Goal: Information Seeking & Learning: Learn about a topic

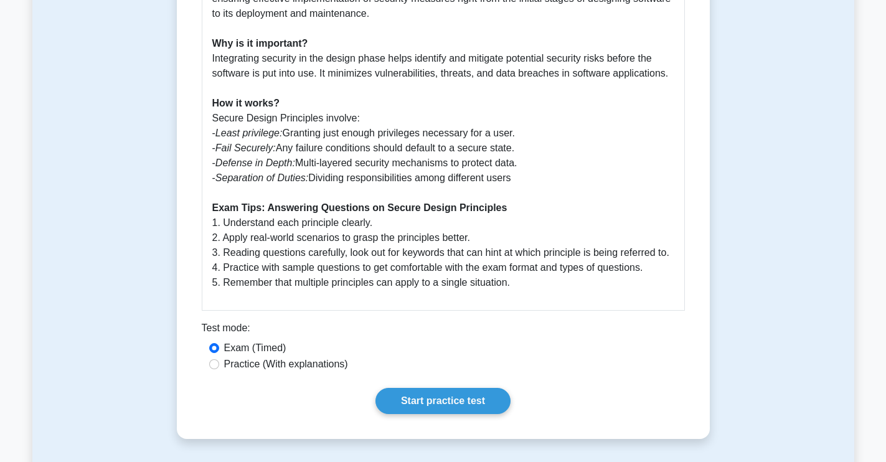
scroll to position [623, 0]
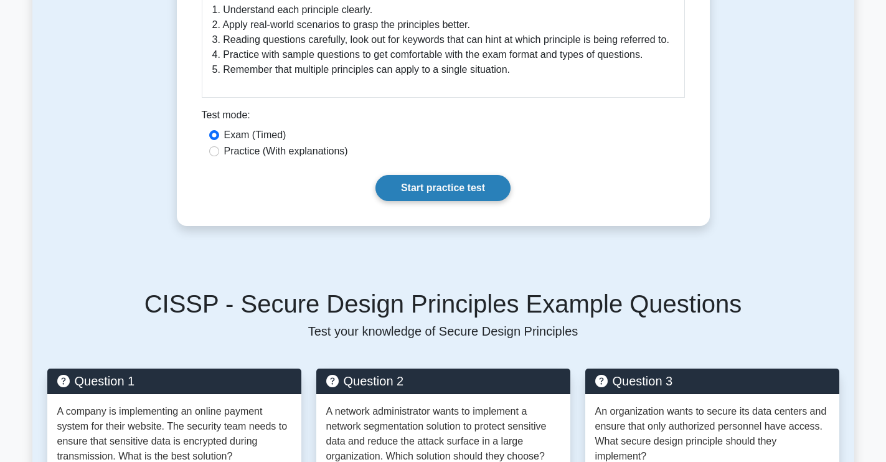
click at [449, 175] on link "Start practice test" at bounding box center [443, 188] width 135 height 26
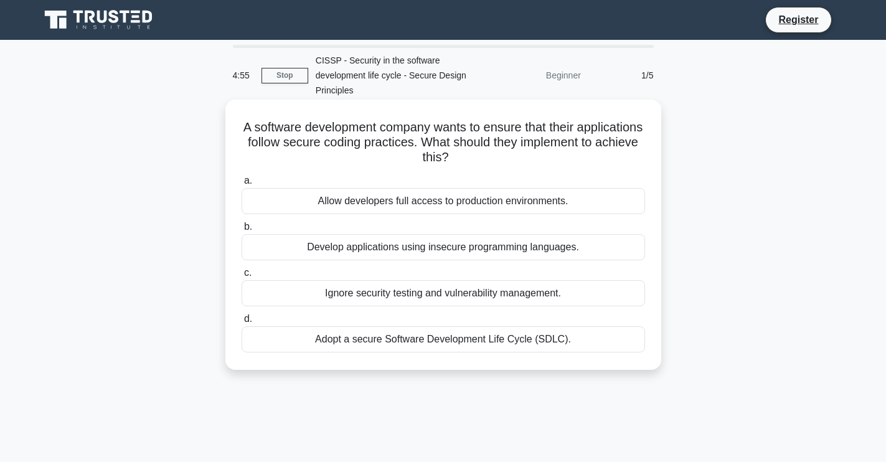
click at [474, 217] on div "a. Allow developers full access to production environments. b. Develop applicat…" at bounding box center [443, 263] width 419 height 184
click at [491, 197] on div "Allow developers full access to production environments." at bounding box center [444, 201] width 404 height 26
click at [242, 185] on input "a. Allow developers full access to production environments." at bounding box center [242, 181] width 0 height 8
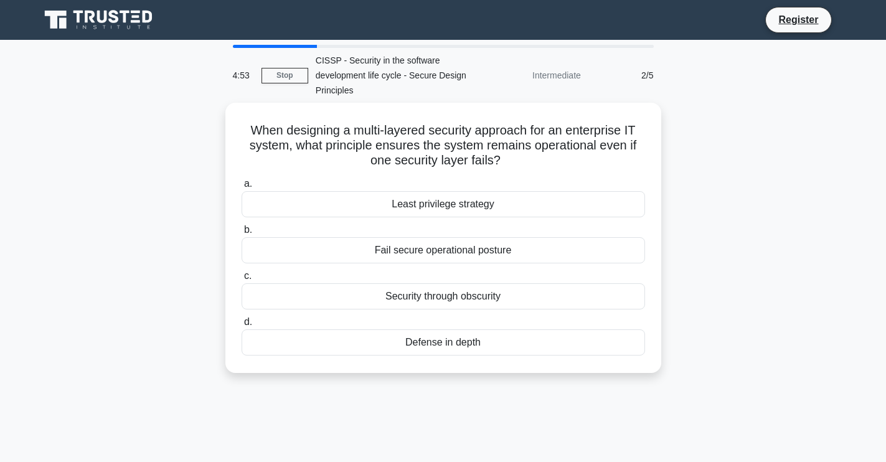
click at [492, 197] on div "Least privilege strategy" at bounding box center [444, 204] width 404 height 26
click at [242, 188] on input "a. Least privilege strategy" at bounding box center [242, 184] width 0 height 8
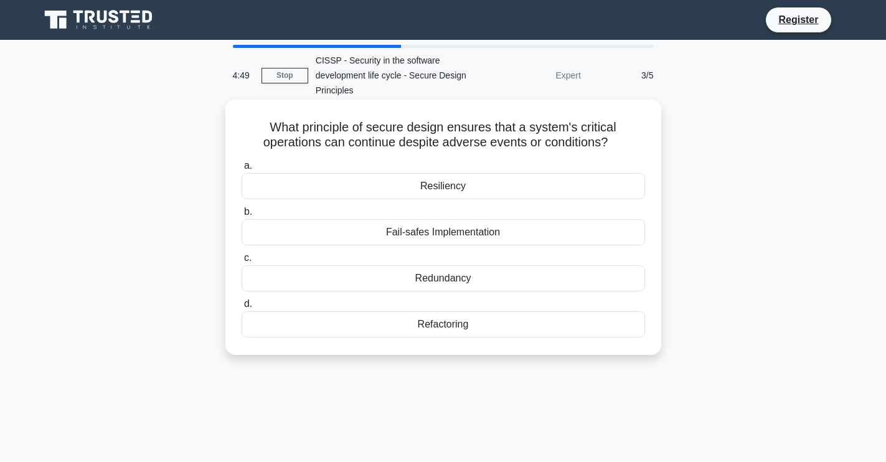
click at [459, 188] on div "Resiliency" at bounding box center [444, 186] width 404 height 26
click at [242, 170] on input "a. Resiliency" at bounding box center [242, 166] width 0 height 8
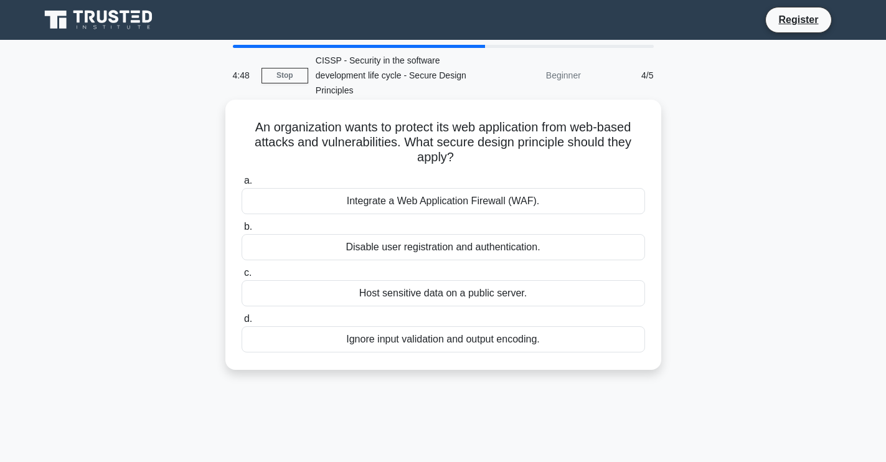
click at [462, 204] on div "Integrate a Web Application Firewall (WAF)." at bounding box center [444, 201] width 404 height 26
click at [242, 185] on input "a. Integrate a Web Application Firewall (WAF)." at bounding box center [242, 181] width 0 height 8
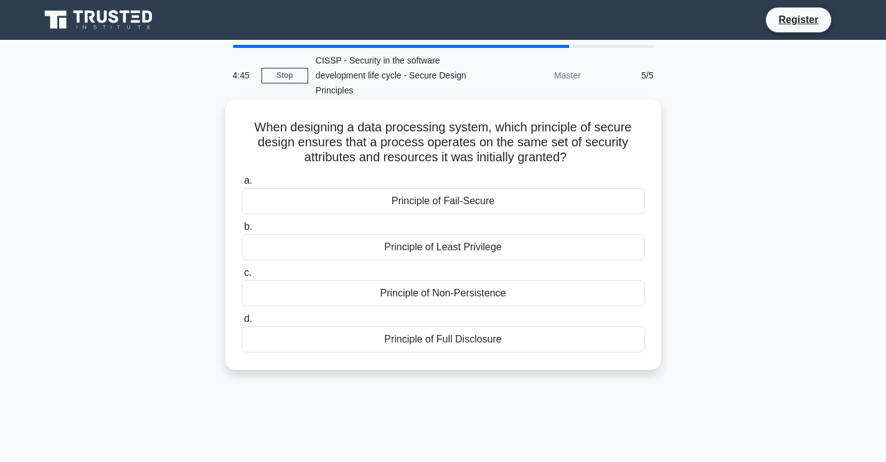
click at [477, 202] on div "Principle of Fail-Secure" at bounding box center [444, 201] width 404 height 26
click at [242, 185] on input "a. Principle of Fail-Secure" at bounding box center [242, 181] width 0 height 8
